Goal: Find specific page/section: Find specific page/section

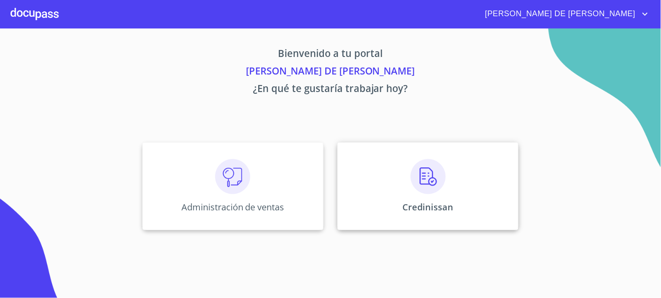
click at [353, 219] on div "Credinissan" at bounding box center [427, 186] width 181 height 88
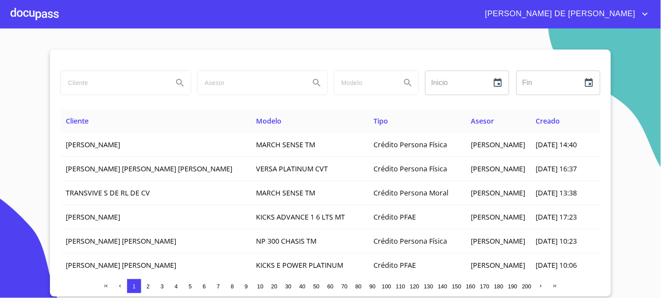
click at [99, 85] on input "search" at bounding box center [113, 83] width 105 height 24
type input "FLORES PEREZ"
click at [177, 85] on icon "Search" at bounding box center [180, 83] width 11 height 11
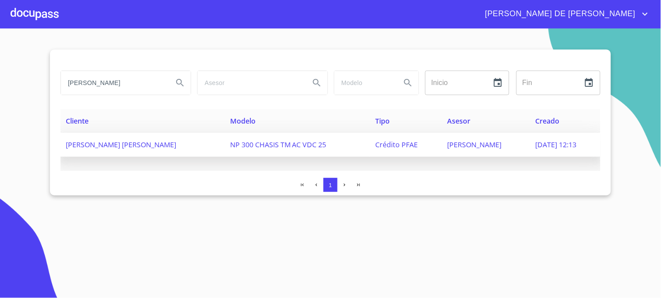
click at [467, 146] on span "FERNANDO MORA" at bounding box center [474, 145] width 54 height 10
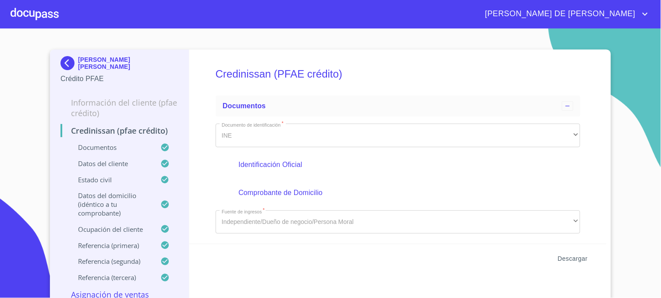
click at [565, 258] on span "Descargar" at bounding box center [573, 258] width 30 height 11
